Goal: Information Seeking & Learning: Learn about a topic

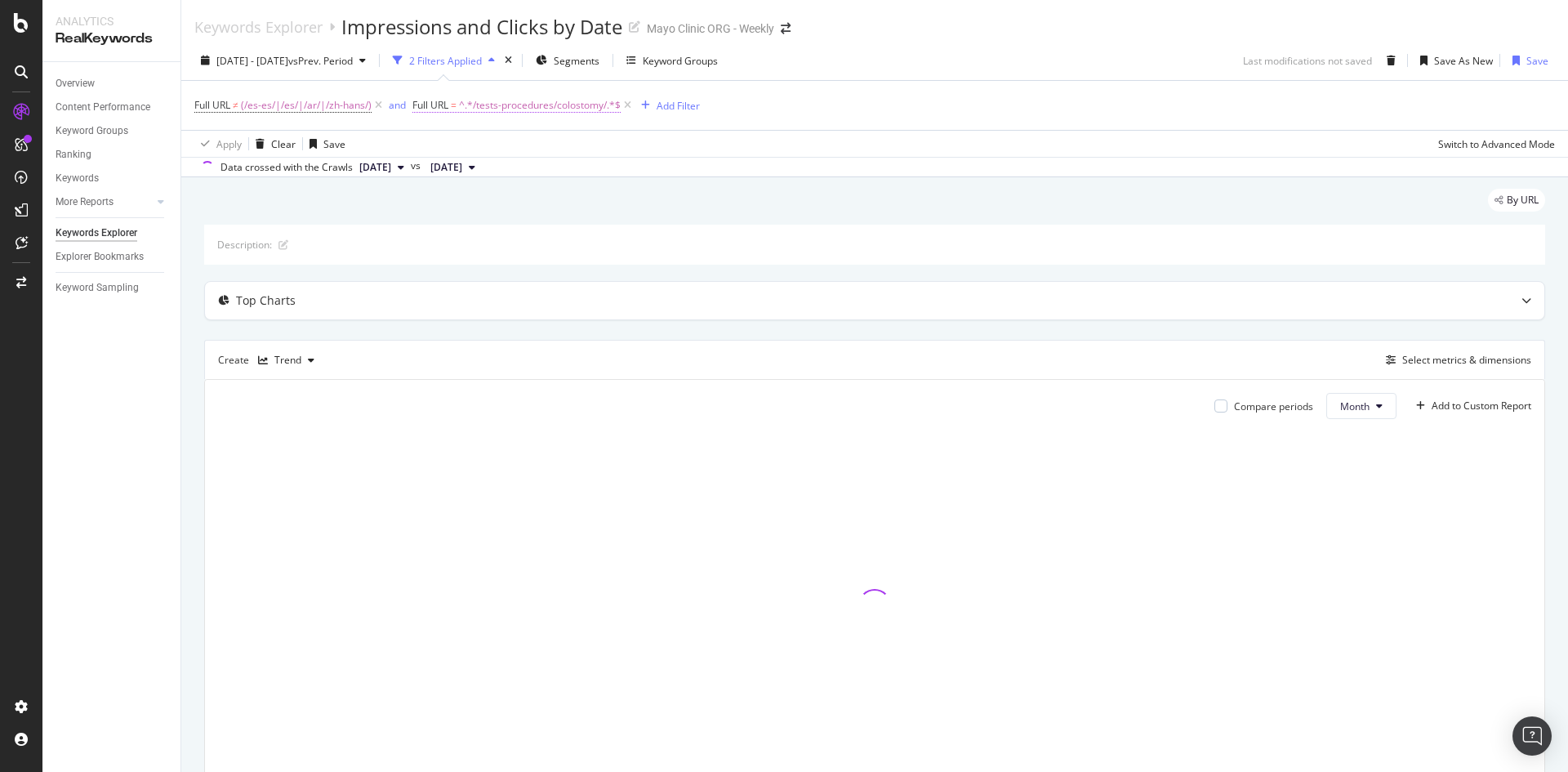
click at [520, 104] on span "^.*/tests-procedures/colostomy/.*$" at bounding box center [539, 105] width 162 height 23
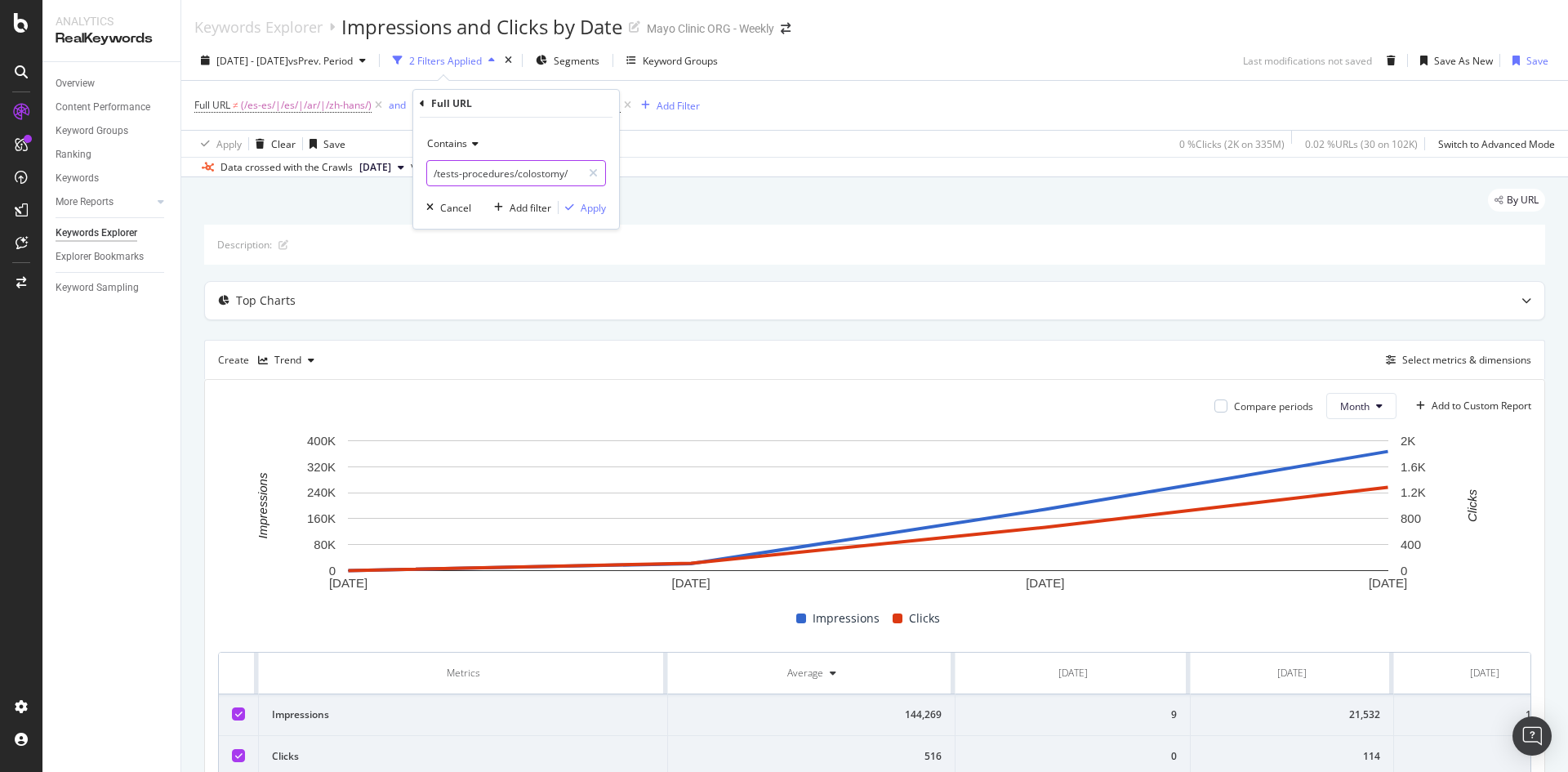
paste input "[URL][DOMAIN_NAME]"
drag, startPoint x: 361, startPoint y: 172, endPoint x: 334, endPoint y: 171, distance: 27.0
click at [334, 171] on body "Analytics RealKeywords Overview Content Performance Keyword Groups Ranking Keyw…" at bounding box center [784, 386] width 1568 height 772
click at [436, 173] on input "[URL][DOMAIN_NAME]" at bounding box center [503, 173] width 154 height 26
drag, startPoint x: 433, startPoint y: 173, endPoint x: 557, endPoint y: 171, distance: 124.0
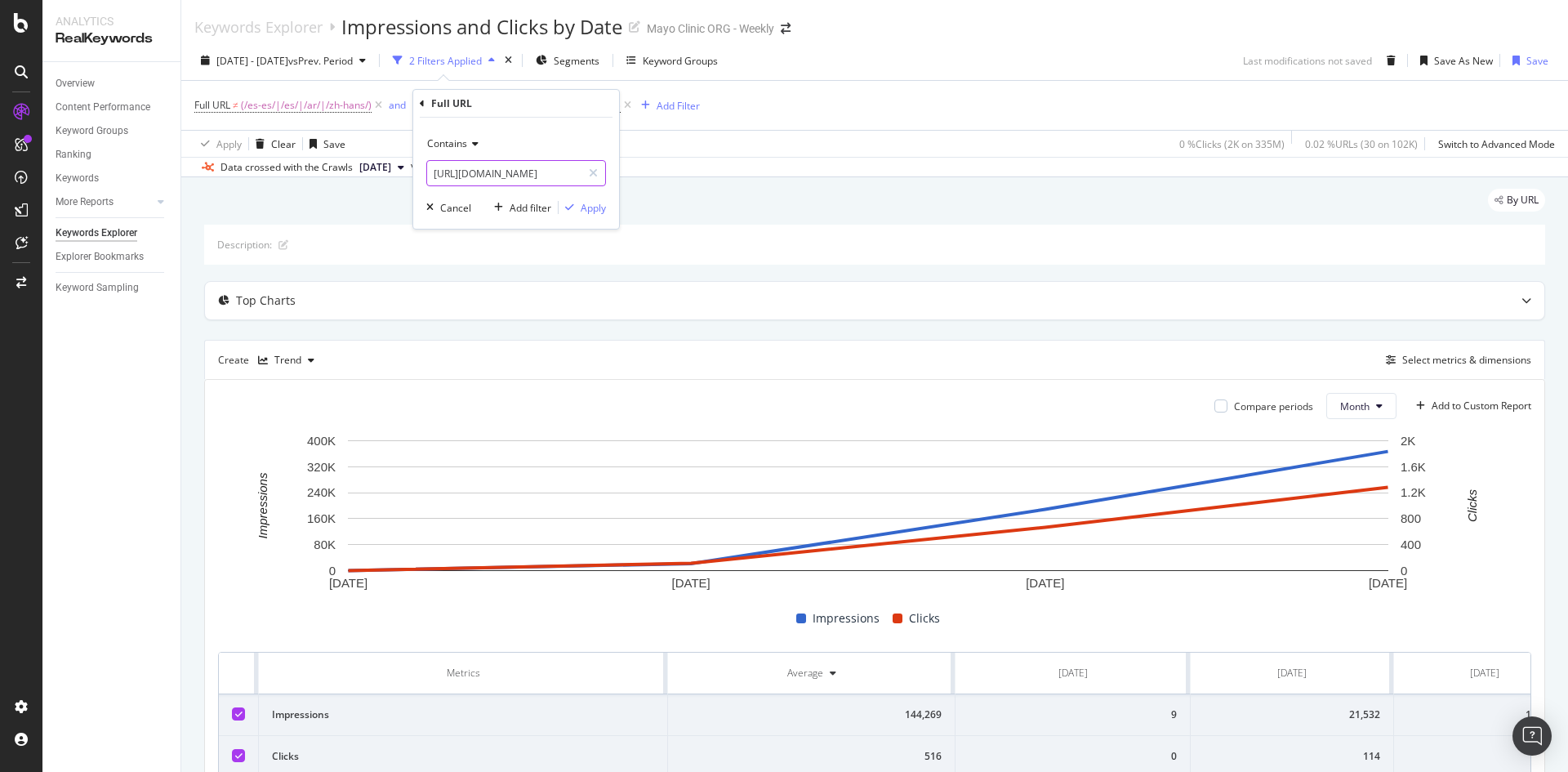
click at [557, 171] on input "[URL][DOMAIN_NAME]" at bounding box center [503, 173] width 154 height 26
type input "/tests-procedures/prostatectomy/"
click at [587, 210] on div "Apply" at bounding box center [593, 207] width 25 height 13
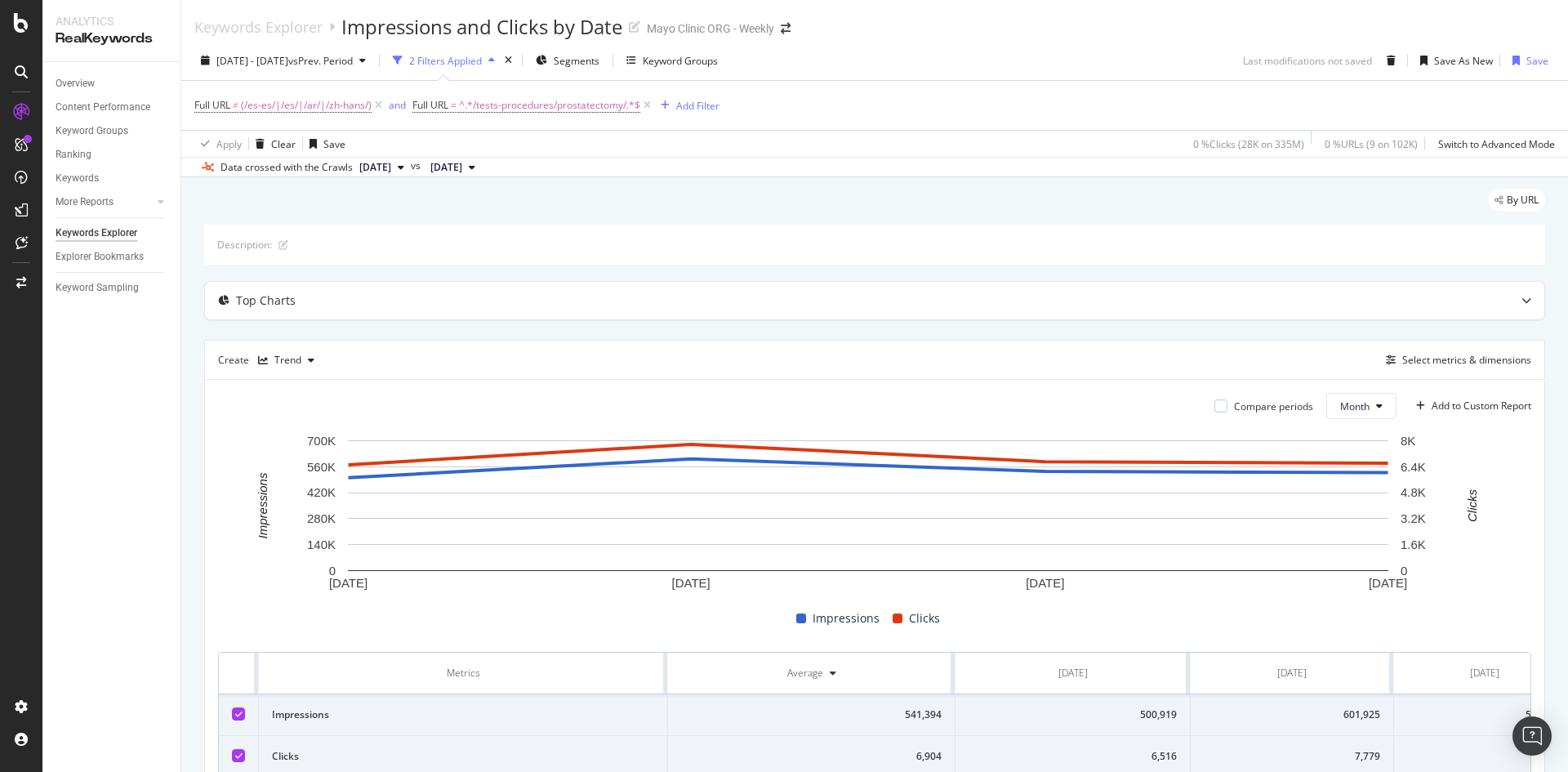
click at [391, 168] on span "[DATE]" at bounding box center [375, 167] width 32 height 14
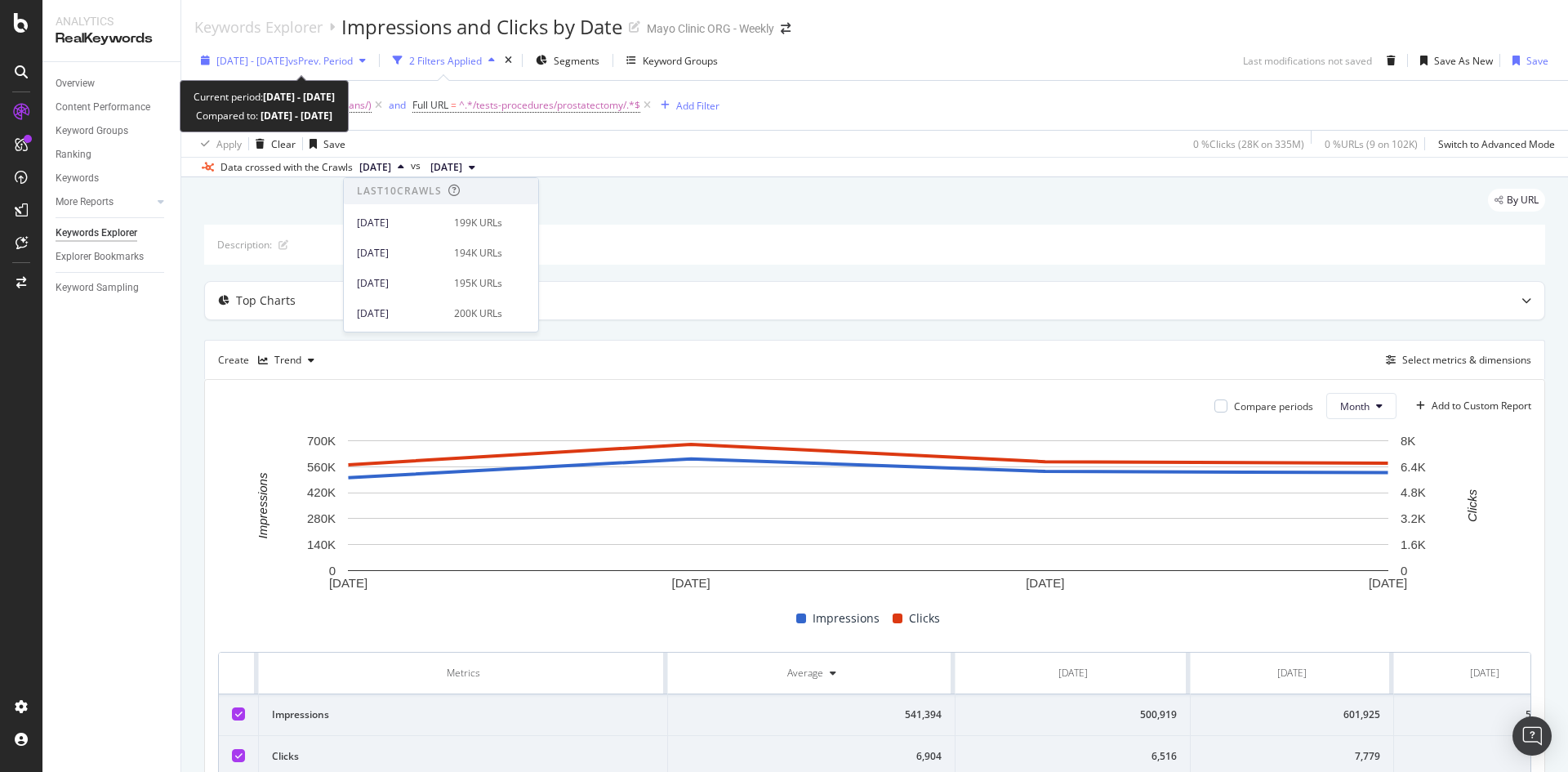
click at [331, 58] on span "vs Prev. Period" at bounding box center [320, 60] width 64 height 13
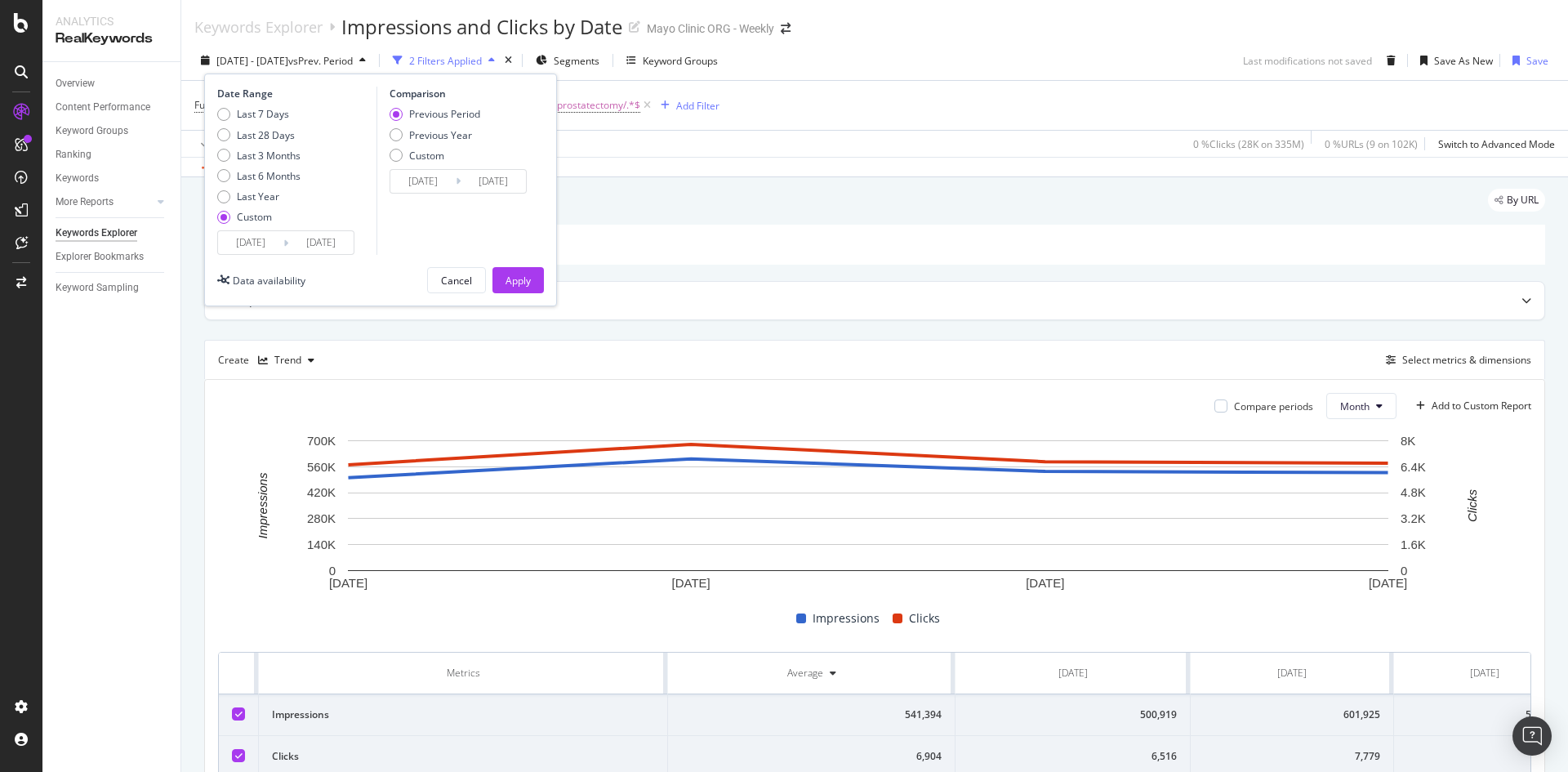
click at [327, 247] on input "[DATE]" at bounding box center [321, 243] width 65 height 23
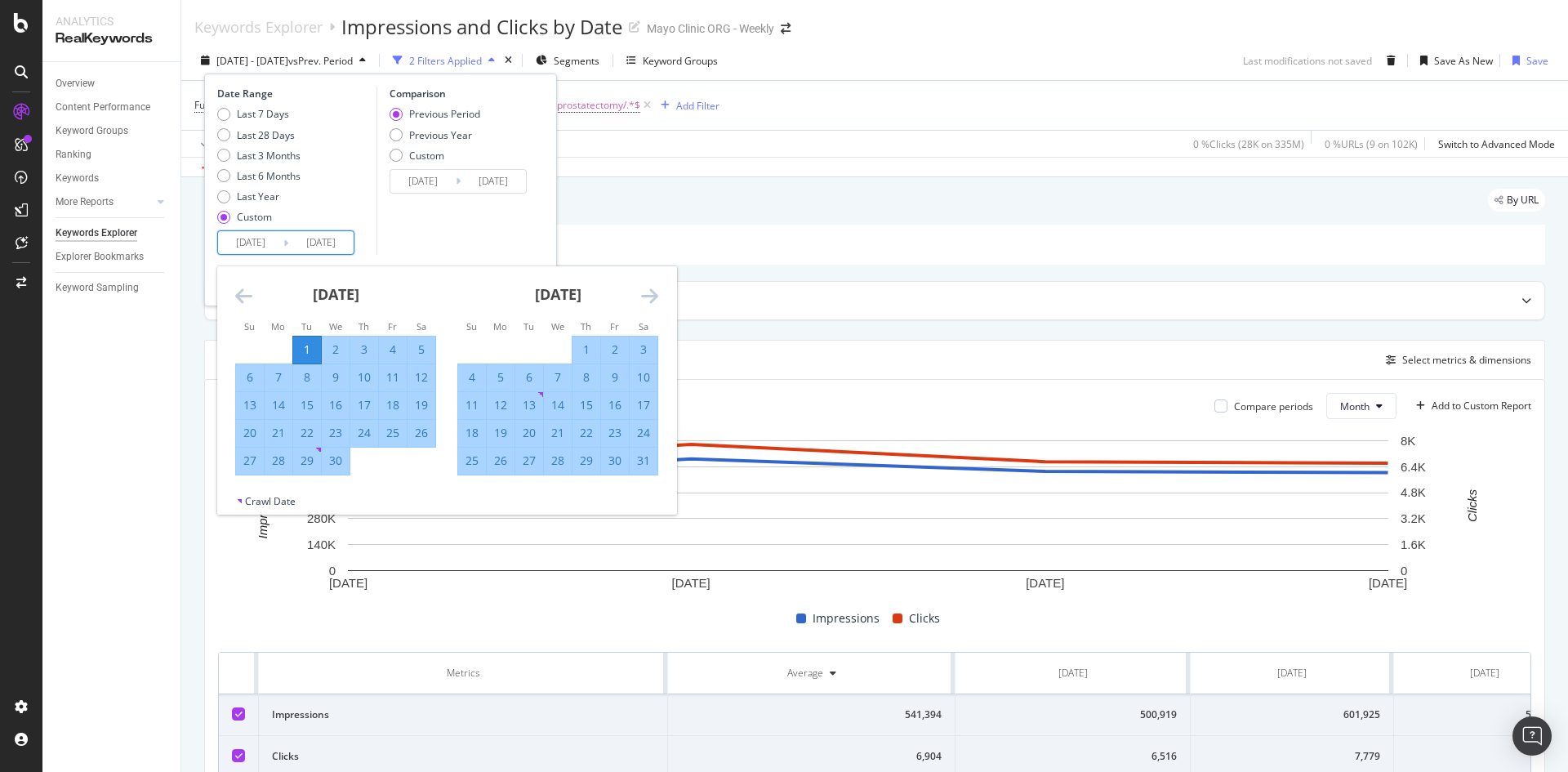
click at [644, 294] on icon "Move forward to switch to the next month." at bounding box center [649, 295] width 17 height 19
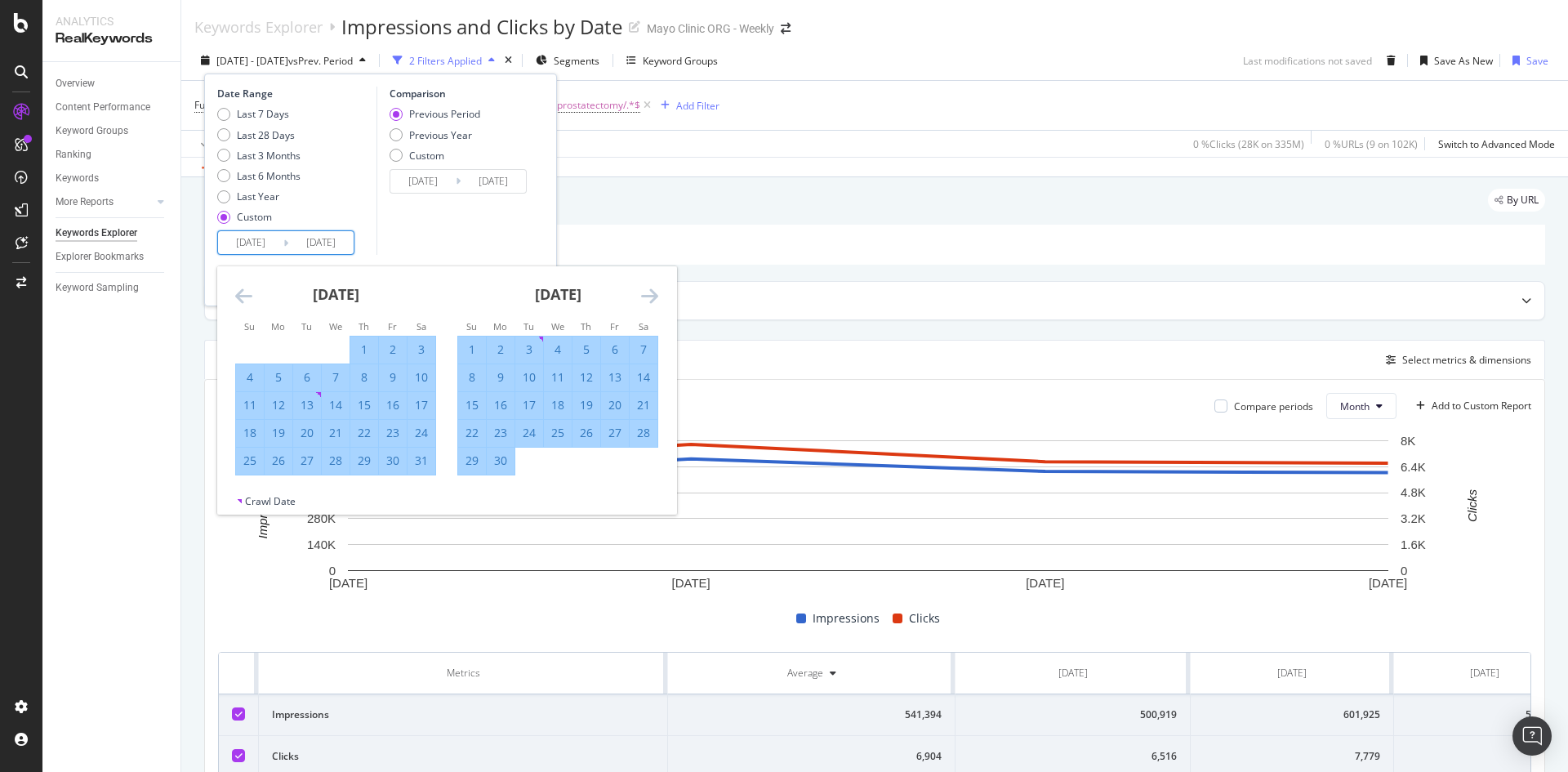
click at [644, 294] on icon "Move forward to switch to the next month." at bounding box center [649, 295] width 17 height 19
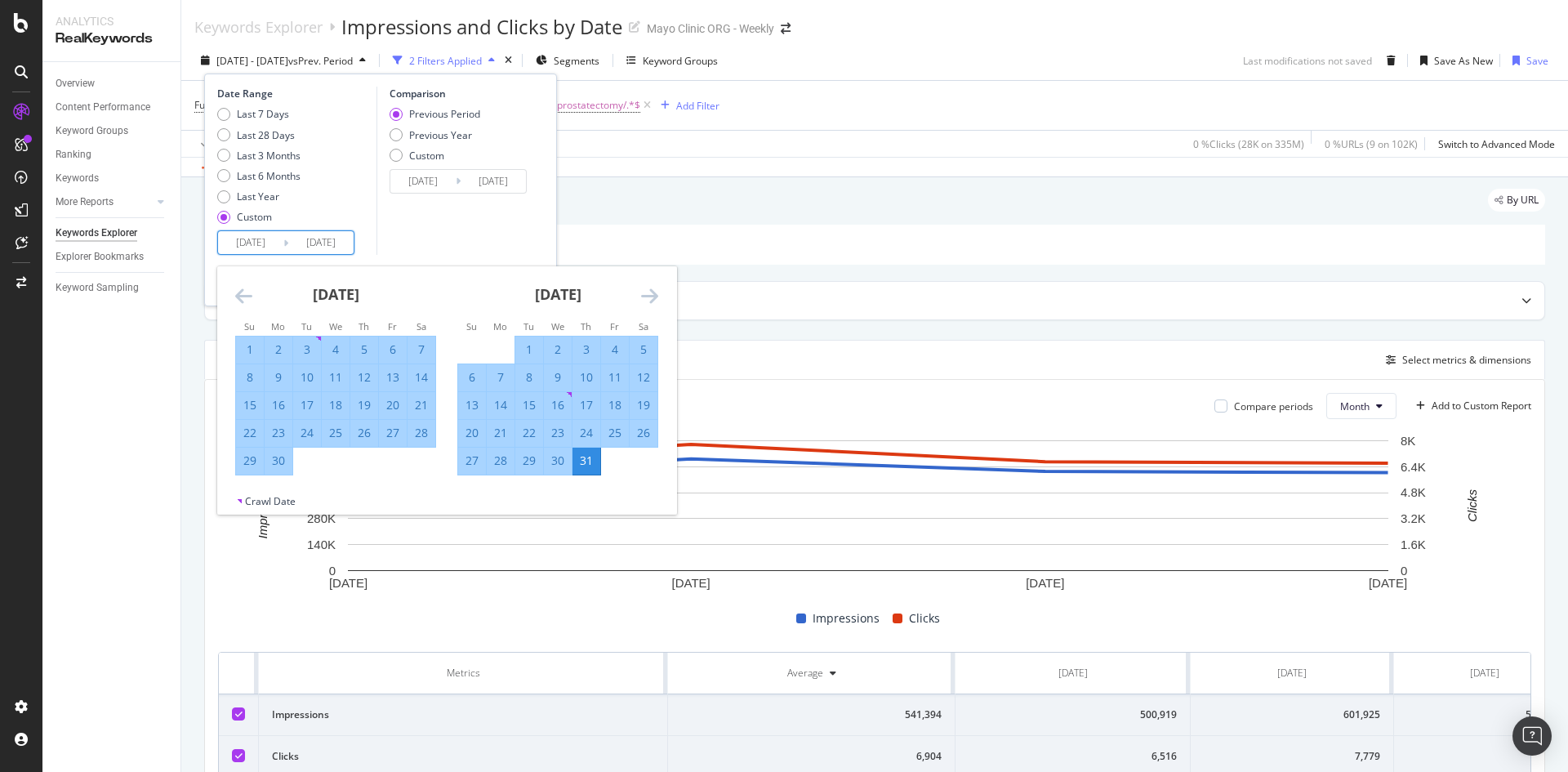
click at [644, 294] on icon "Move forward to switch to the next month." at bounding box center [649, 295] width 17 height 19
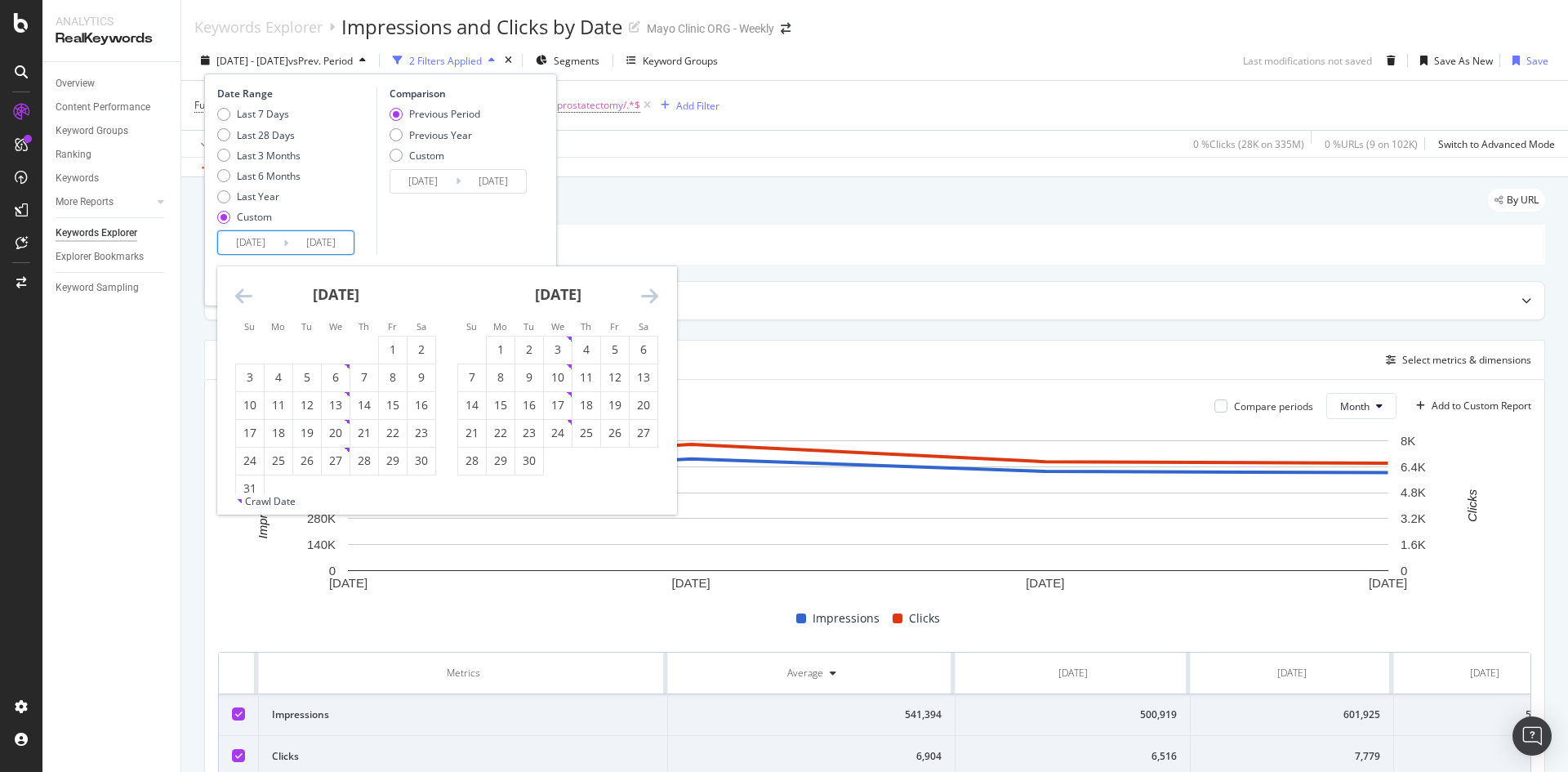
click at [644, 294] on icon "Move forward to switch to the next month." at bounding box center [649, 295] width 17 height 19
click at [640, 372] on div "11" at bounding box center [643, 377] width 28 height 16
type input "[DATE]"
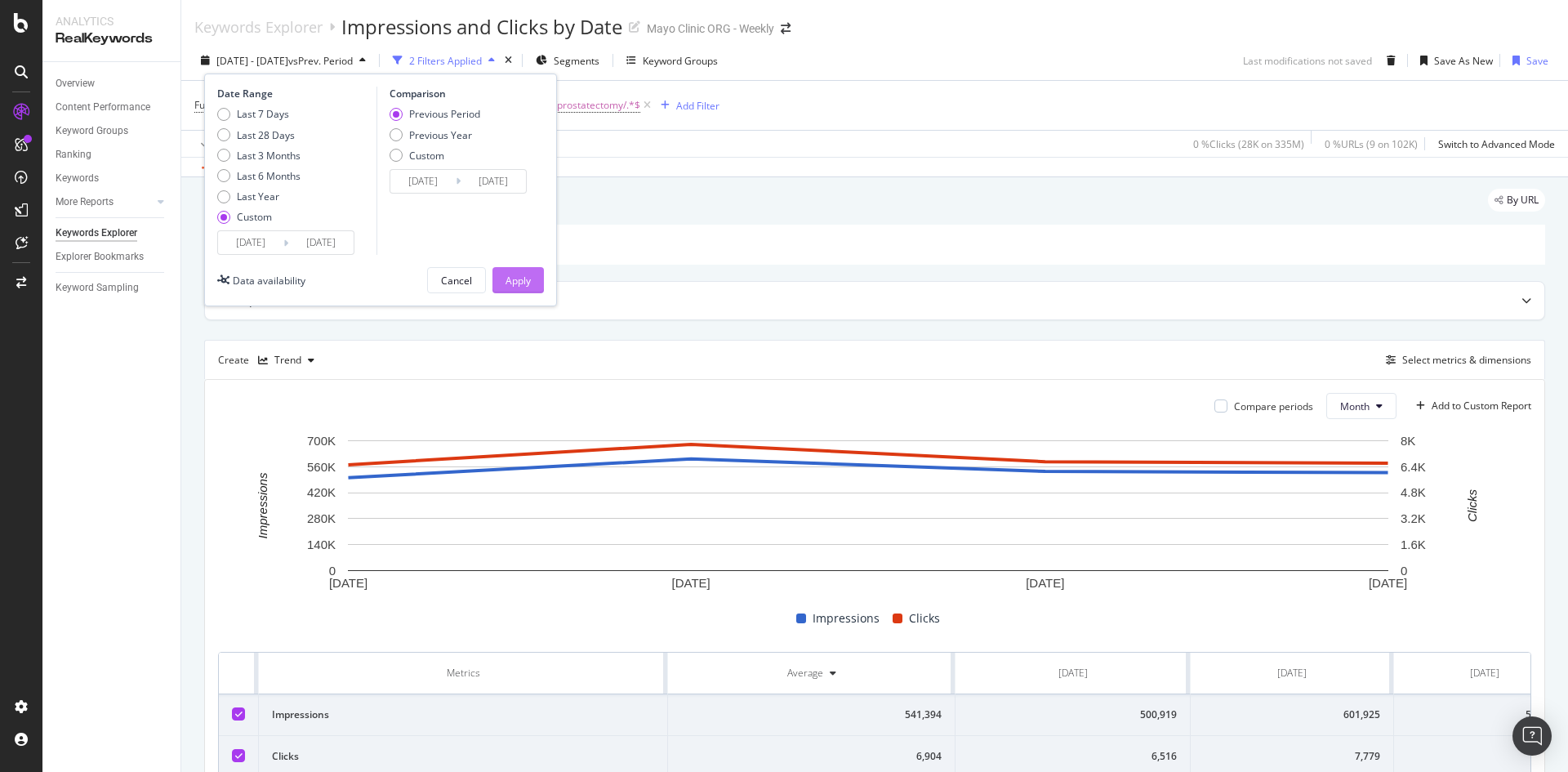
click at [521, 284] on div "Apply" at bounding box center [518, 280] width 25 height 13
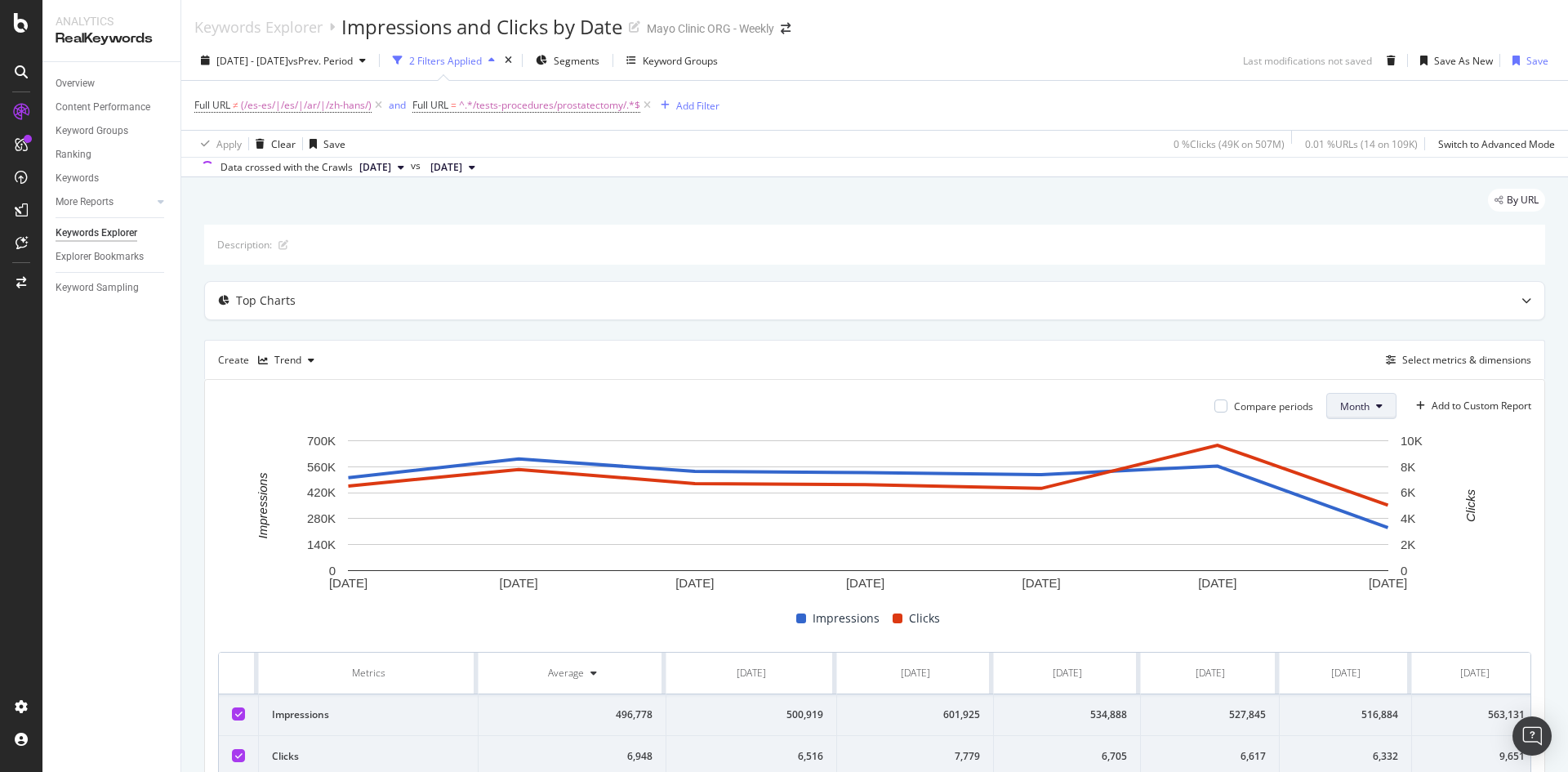
click at [1358, 404] on button "Month" at bounding box center [1361, 406] width 70 height 26
click at [1356, 408] on button "Month" at bounding box center [1361, 406] width 70 height 26
click at [1338, 464] on span "Week" at bounding box center [1342, 468] width 32 height 14
